Goal: Task Accomplishment & Management: Use online tool/utility

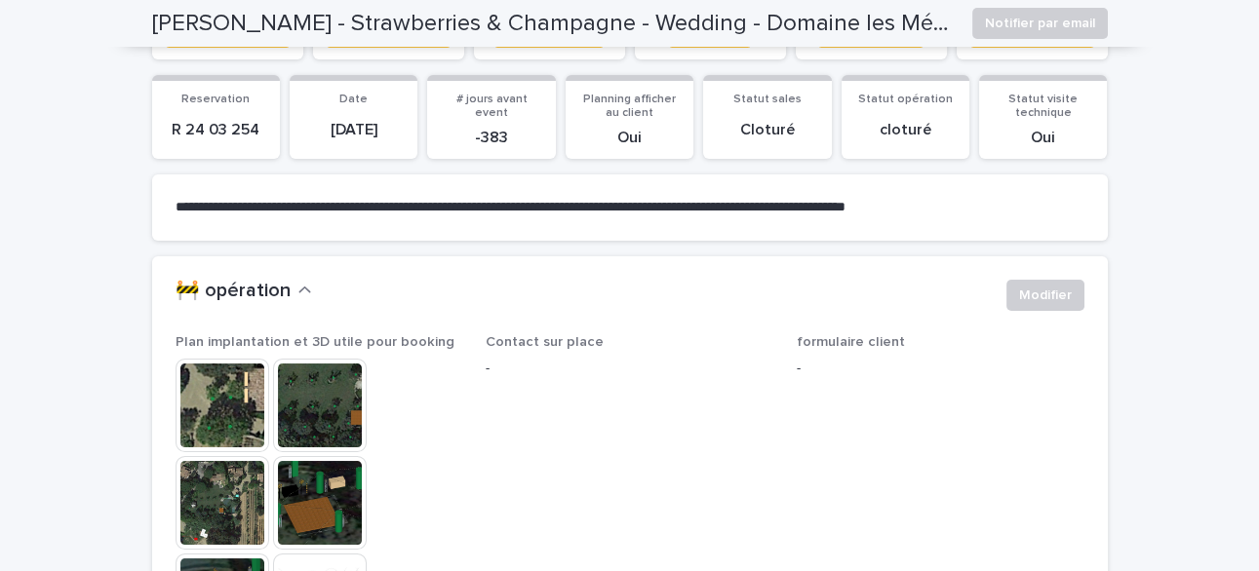
scroll to position [504, 0]
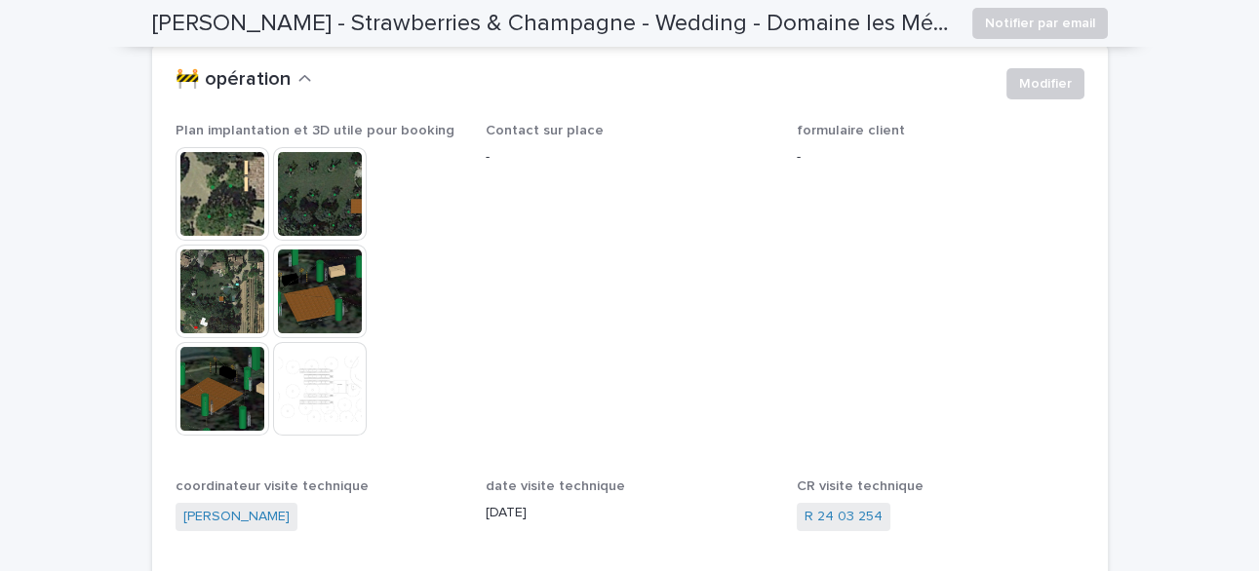
click at [254, 187] on img at bounding box center [223, 194] width 94 height 94
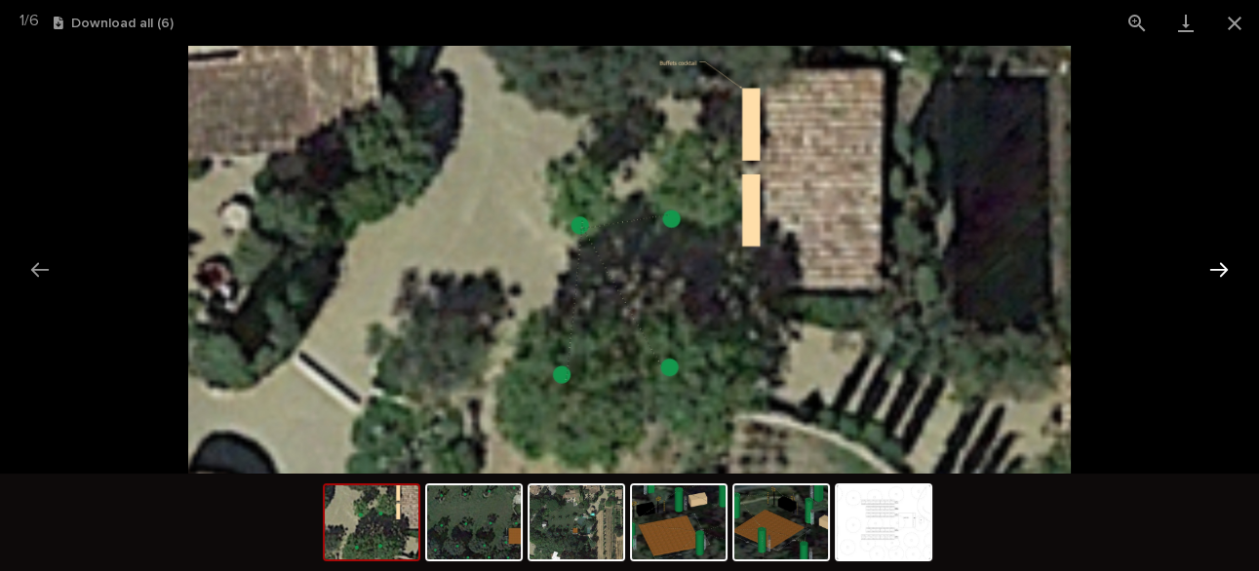
click at [1220, 269] on button "Next slide" at bounding box center [1218, 270] width 41 height 38
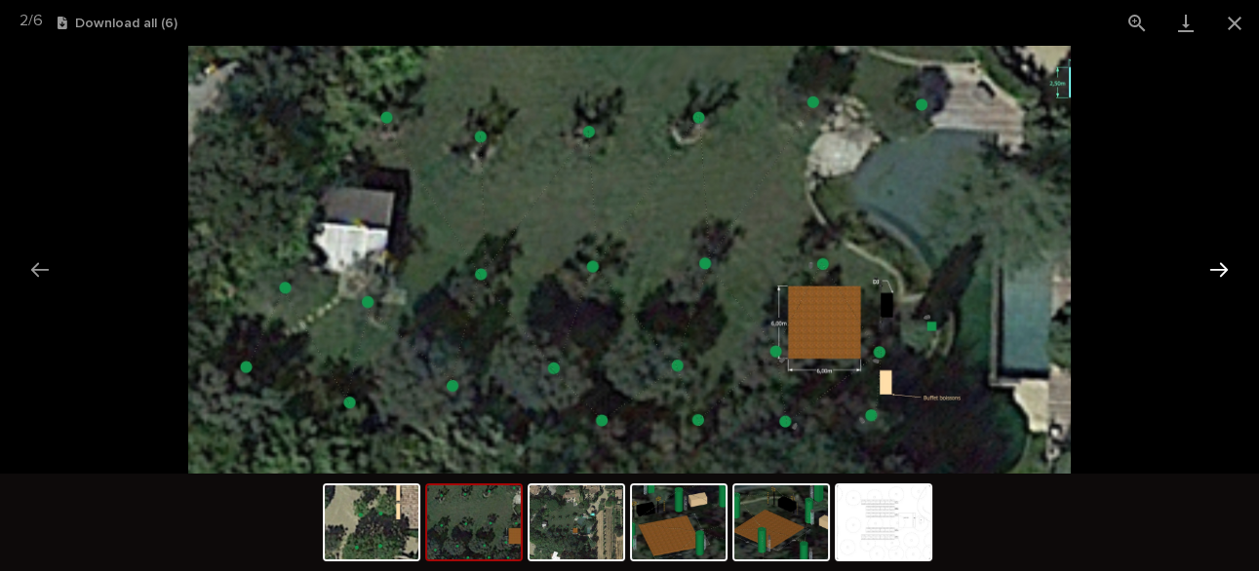
click at [1220, 269] on button "Next slide" at bounding box center [1218, 270] width 41 height 38
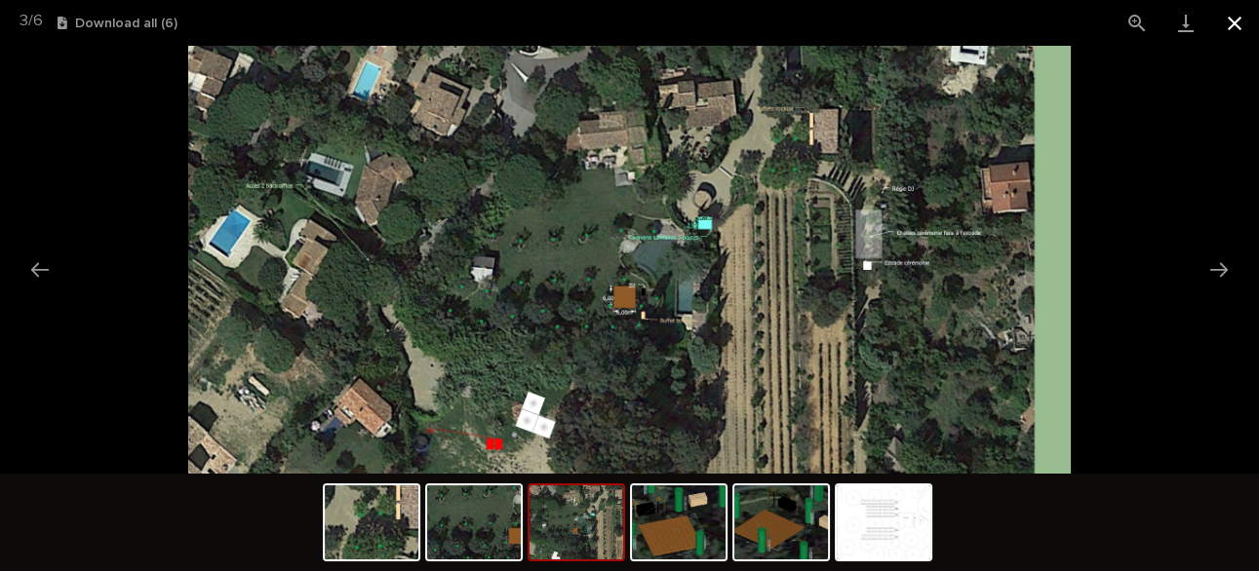
click at [1226, 18] on button "Close gallery" at bounding box center [1234, 23] width 49 height 46
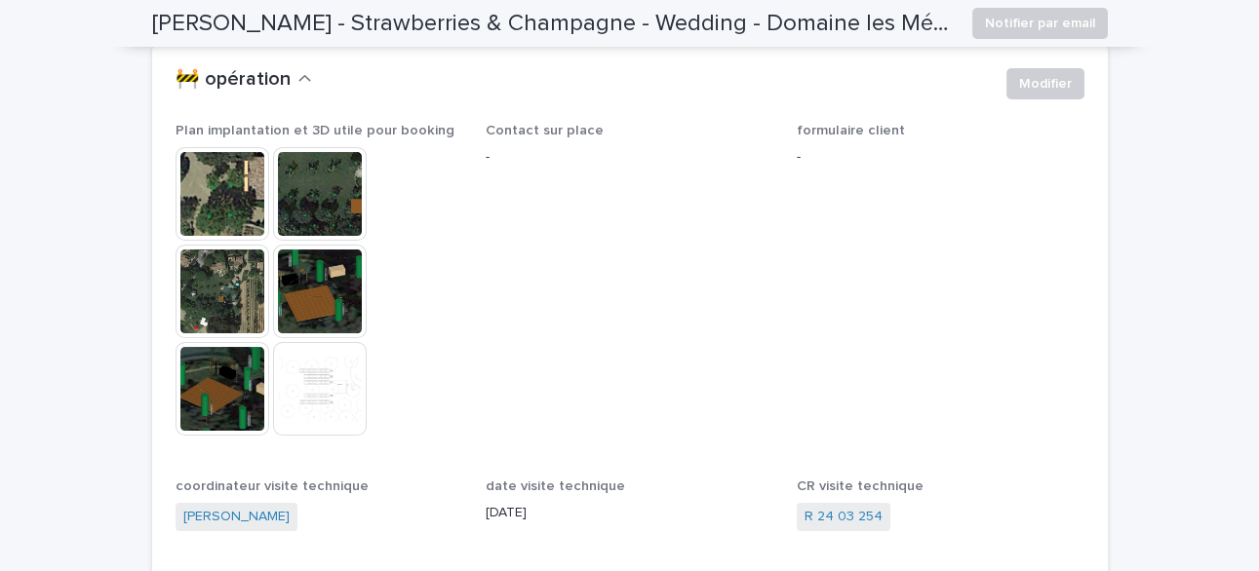
scroll to position [0, 0]
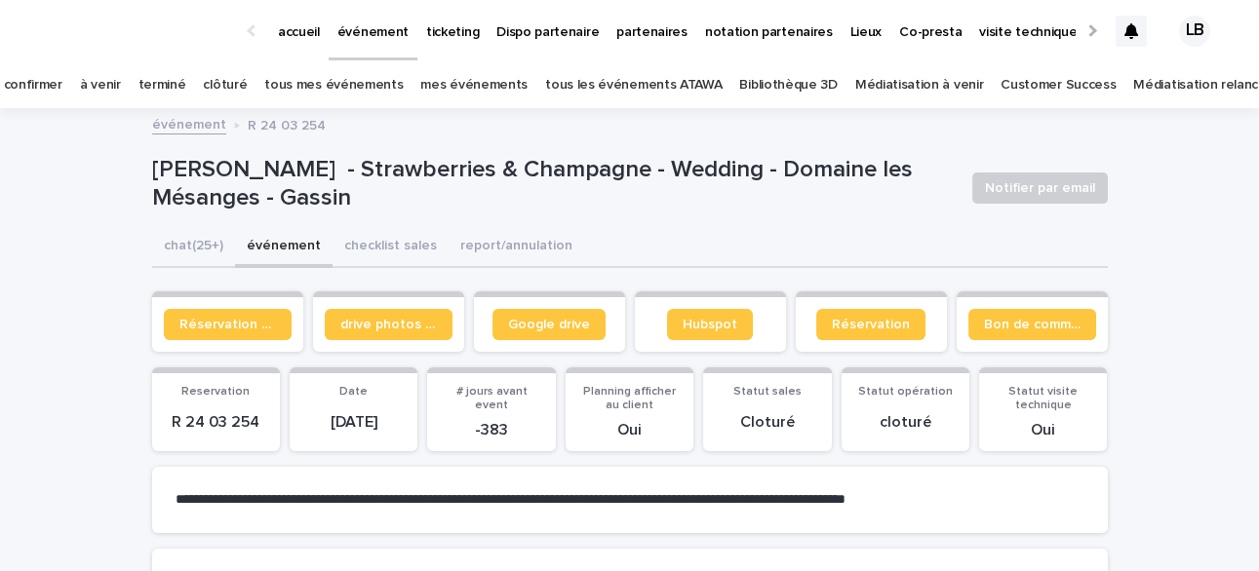
click at [121, 95] on link "à venir" at bounding box center [100, 85] width 41 height 46
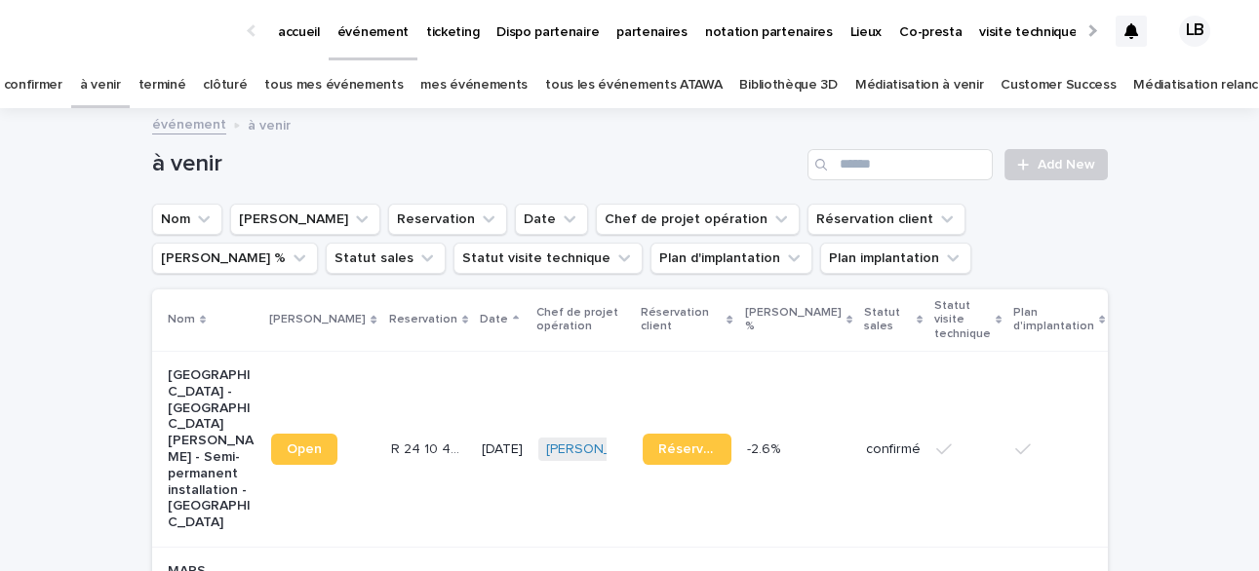
click at [188, 427] on p "[GEOGRAPHIC_DATA] - [GEOGRAPHIC_DATA][PERSON_NAME] - Semi-permanent installatio…" at bounding box center [212, 450] width 89 height 164
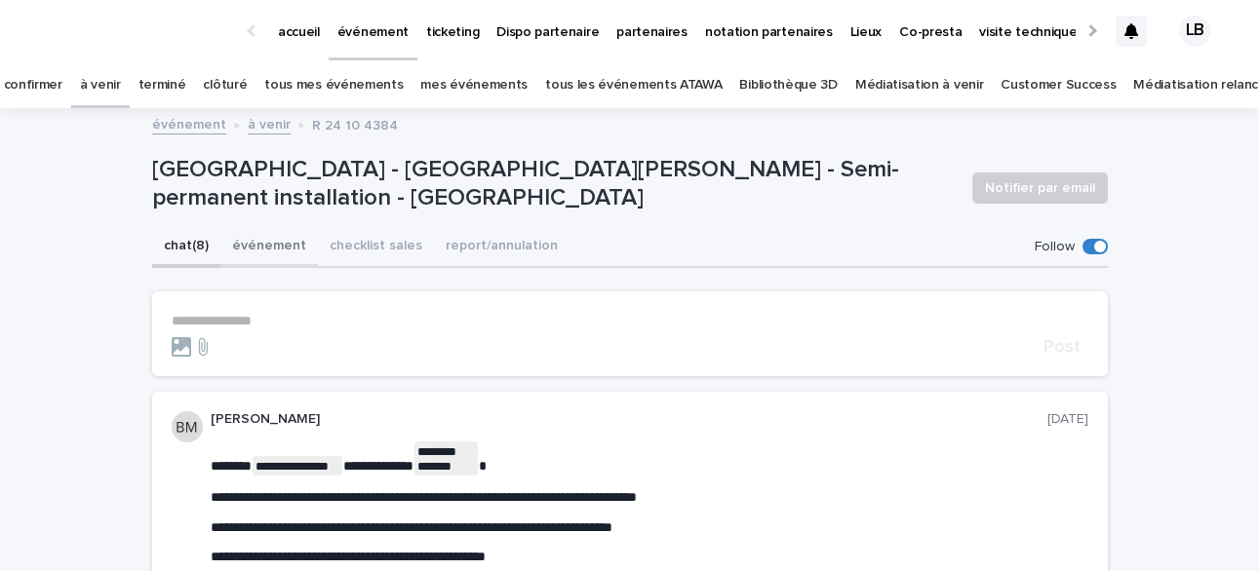
click at [264, 246] on button "événement" at bounding box center [269, 247] width 98 height 41
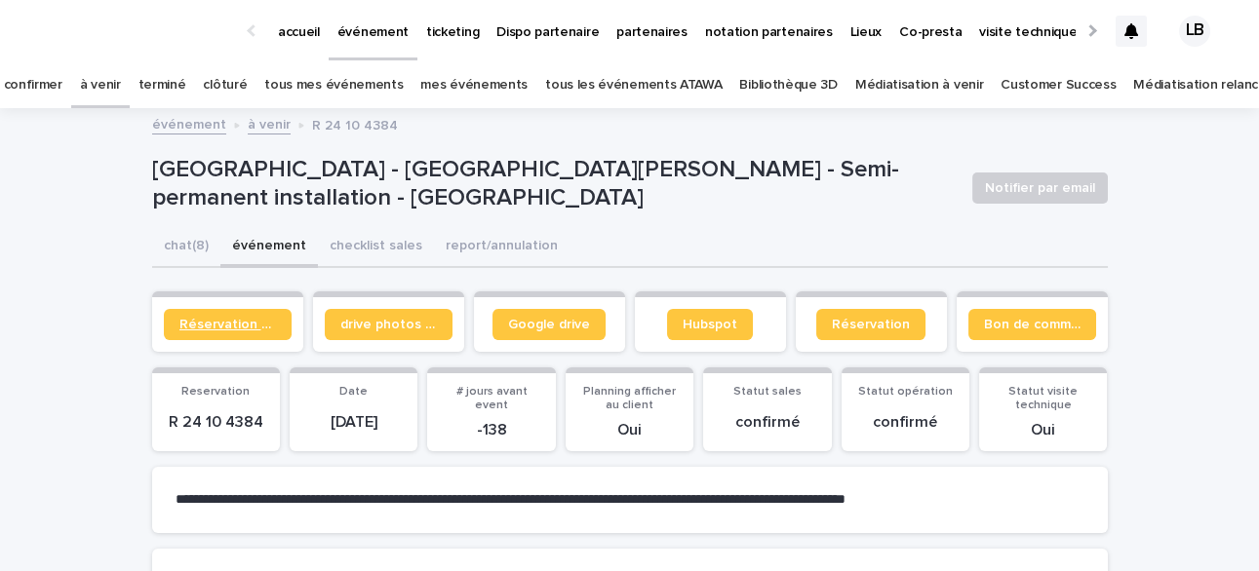
click at [260, 331] on link "Réservation client" at bounding box center [228, 324] width 128 height 31
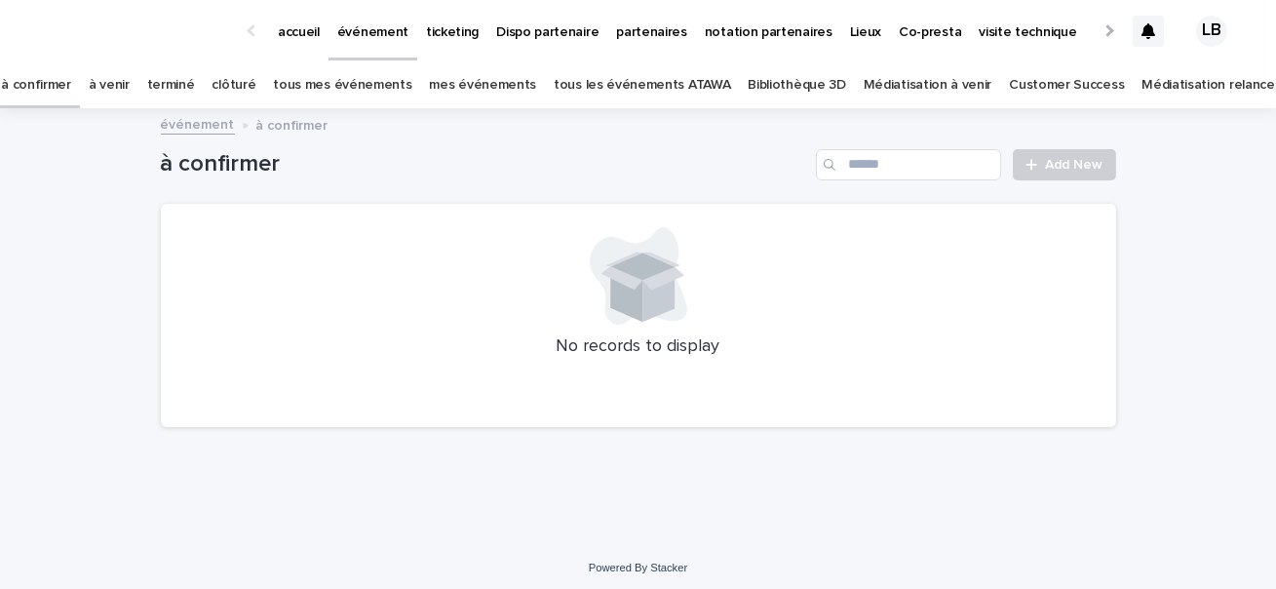
click at [130, 79] on link "à venir" at bounding box center [109, 85] width 41 height 46
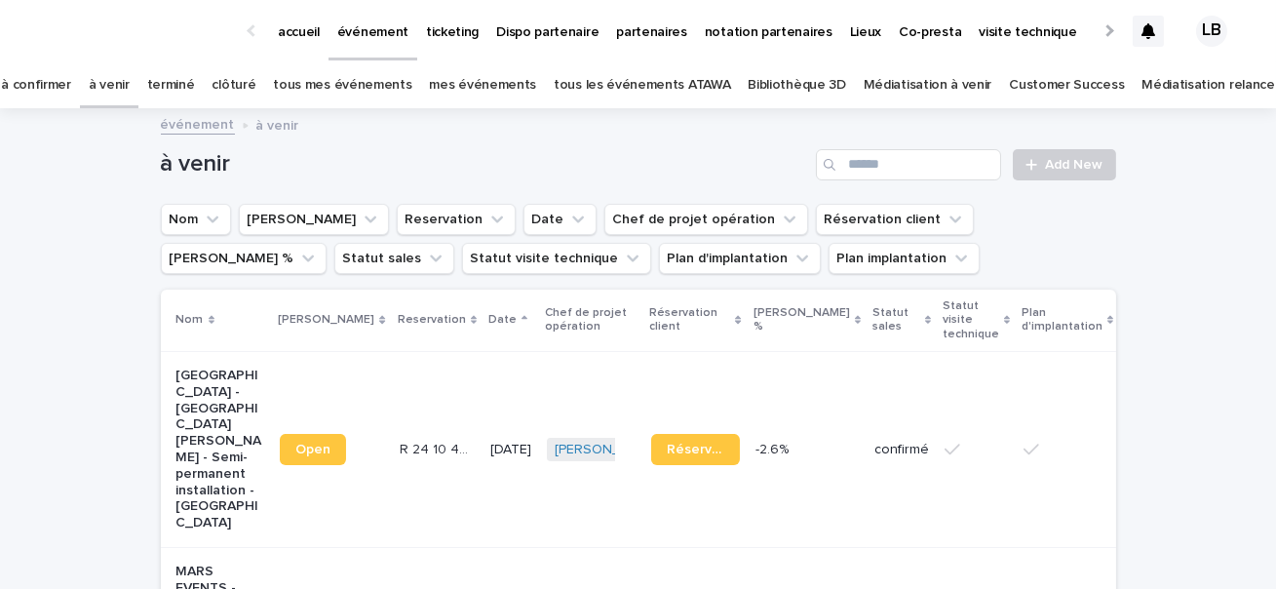
click at [204, 399] on p "[GEOGRAPHIC_DATA] - [GEOGRAPHIC_DATA][PERSON_NAME] - Semi-permanent installatio…" at bounding box center [221, 450] width 89 height 164
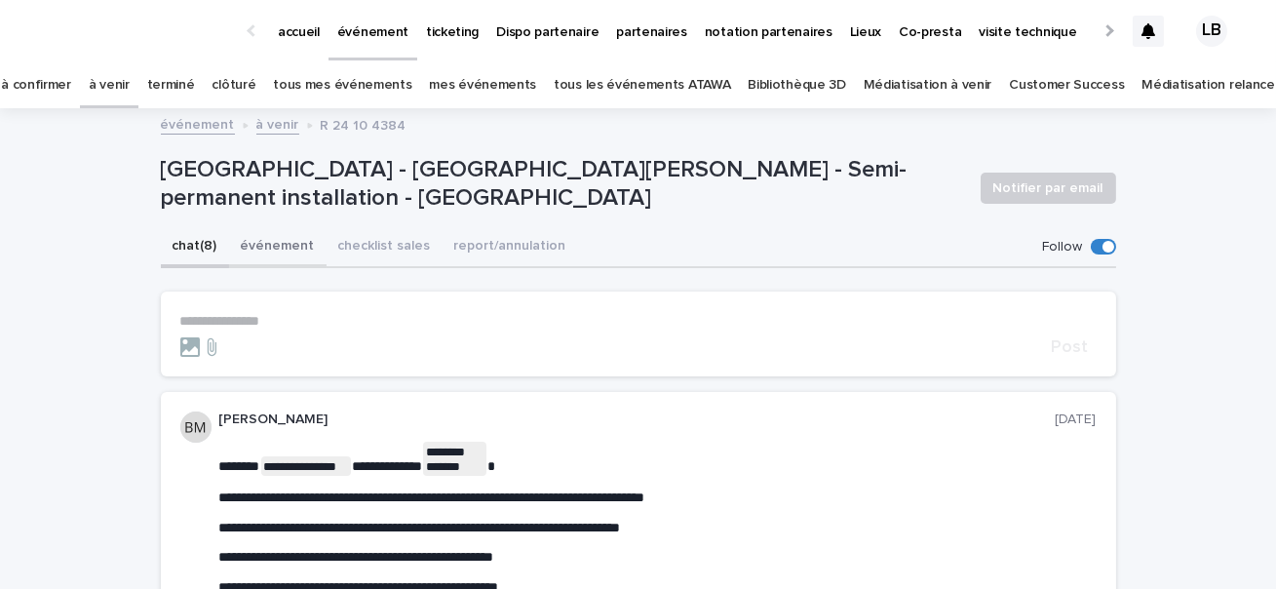
click at [268, 242] on button "événement" at bounding box center [278, 247] width 98 height 41
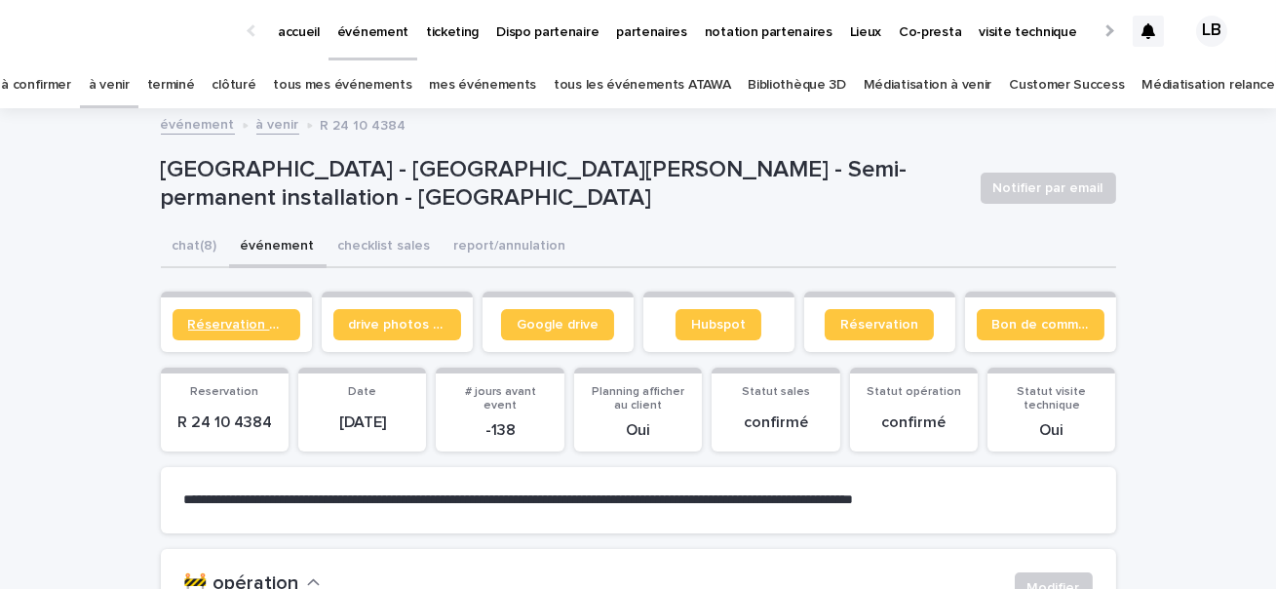
click at [250, 336] on link "Réservation client" at bounding box center [237, 324] width 128 height 31
